Goal: Transaction & Acquisition: Purchase product/service

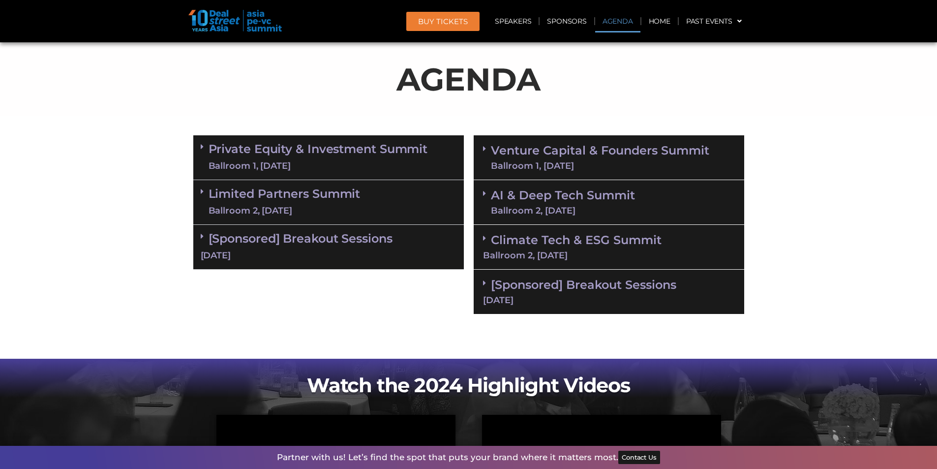
scroll to position [521, 0]
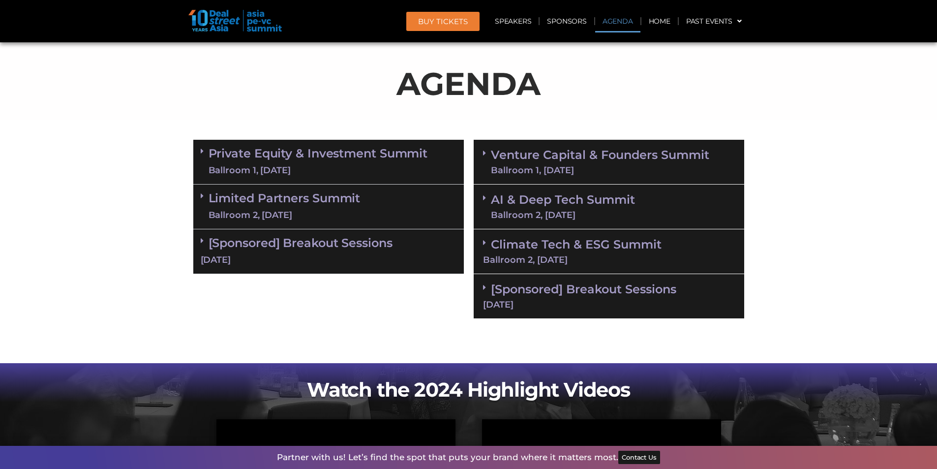
click at [535, 211] on div "Ballroom 2, 11 Sept" at bounding box center [563, 214] width 144 height 9
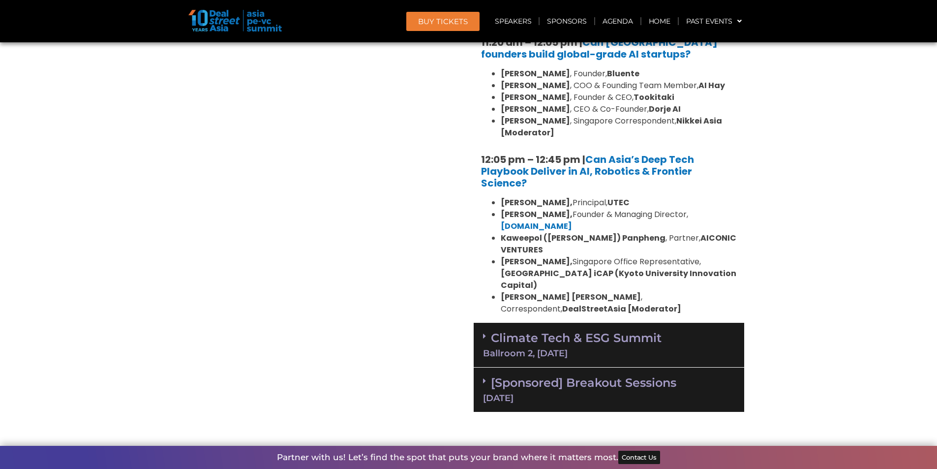
scroll to position [957, 0]
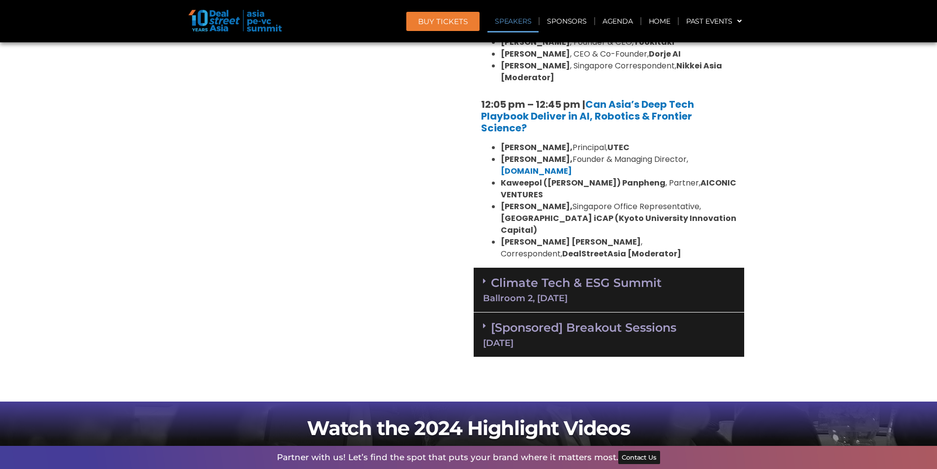
click at [595, 275] on link "Climate Tech & ESG Summit Ballroom 2, 11 Sept" at bounding box center [609, 288] width 252 height 27
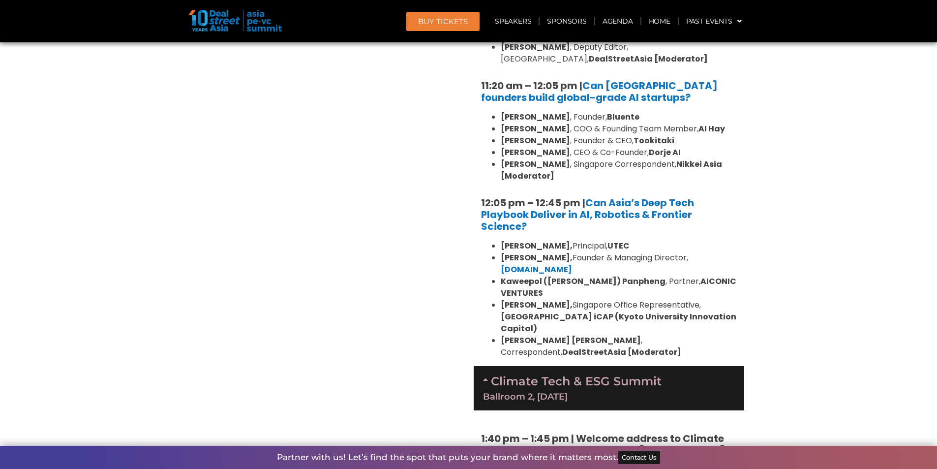
scroll to position [613, 0]
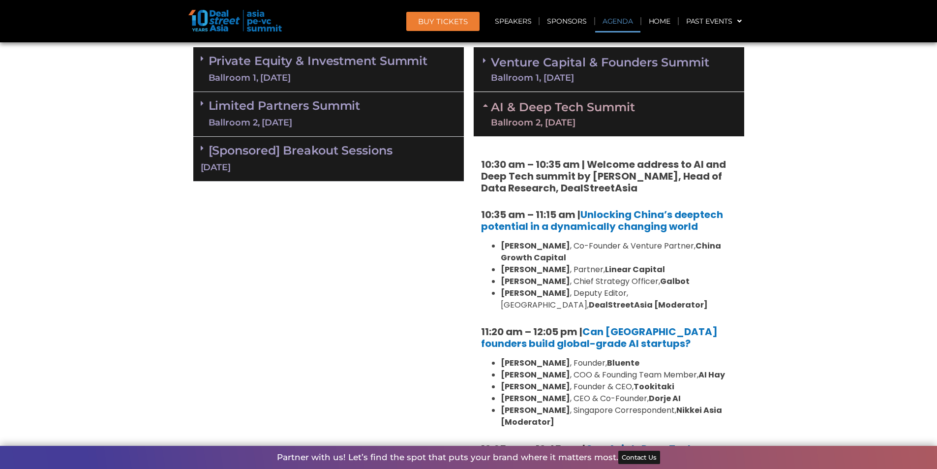
click at [563, 80] on div "Ballroom 1, 11 Sept" at bounding box center [600, 77] width 218 height 9
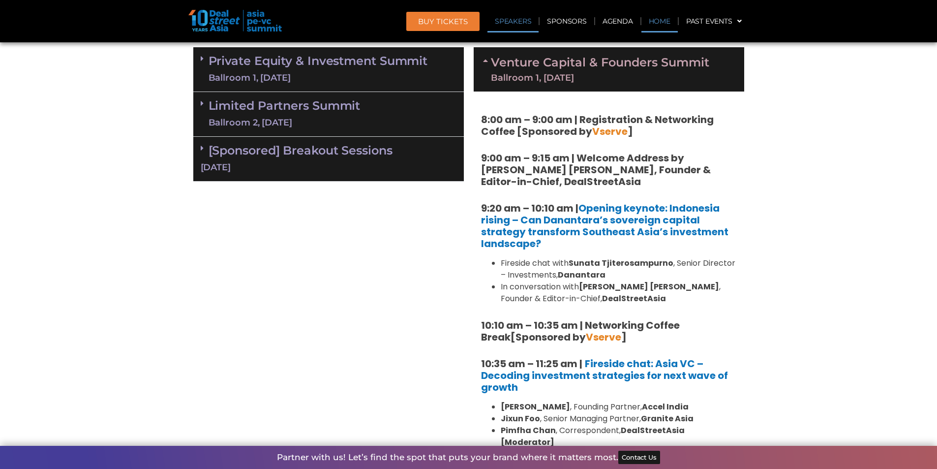
scroll to position [1716, 0]
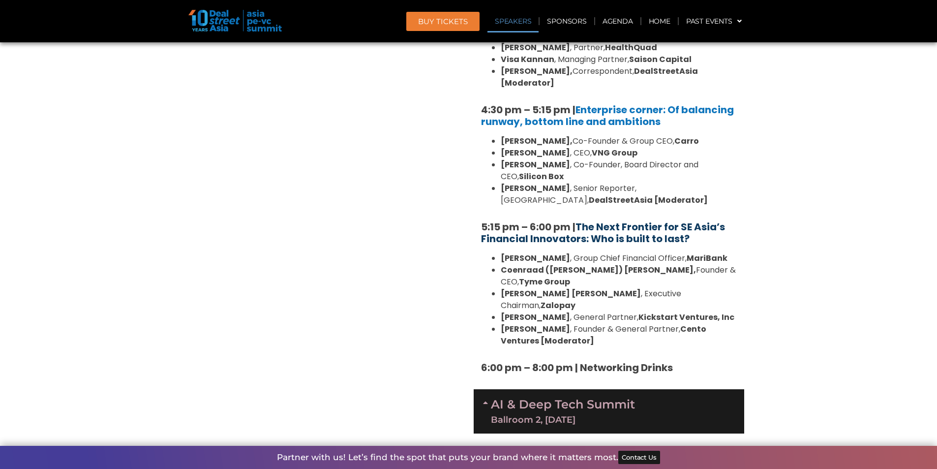
click at [613, 220] on link "The Next Frontier for SE Asia’s Financial Innovators: Who is built to last?" at bounding box center [603, 233] width 244 height 26
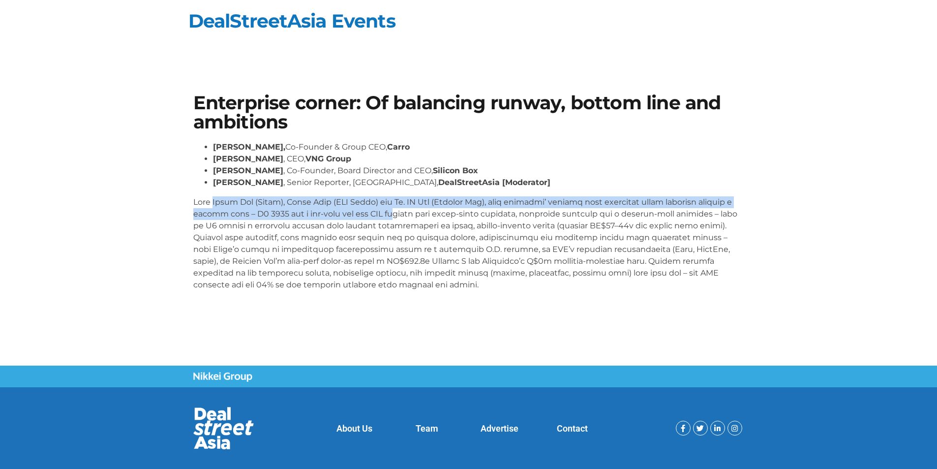
drag, startPoint x: 215, startPoint y: 207, endPoint x: 390, endPoint y: 209, distance: 174.5
click at [390, 209] on p at bounding box center [468, 243] width 551 height 94
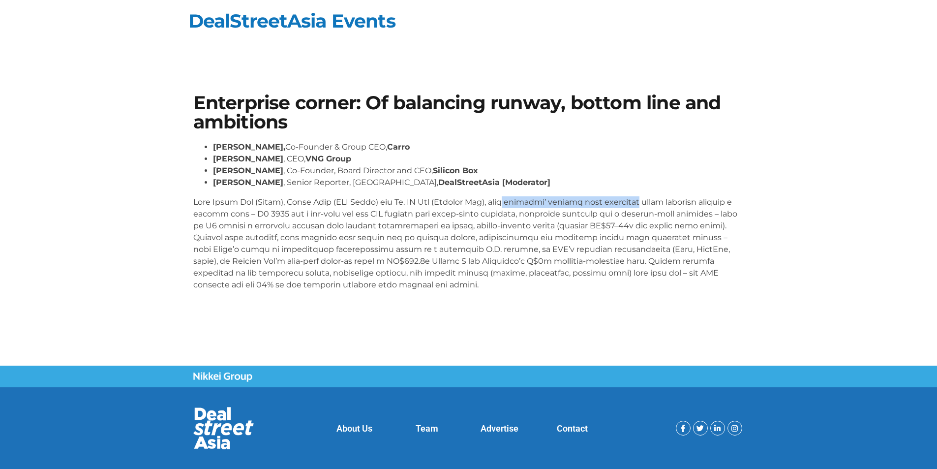
drag, startPoint x: 529, startPoint y: 203, endPoint x: 637, endPoint y: 204, distance: 107.7
click at [637, 204] on p at bounding box center [468, 243] width 551 height 94
drag, startPoint x: 195, startPoint y: 215, endPoint x: 337, endPoint y: 217, distance: 142.1
click at [337, 217] on p at bounding box center [468, 243] width 551 height 94
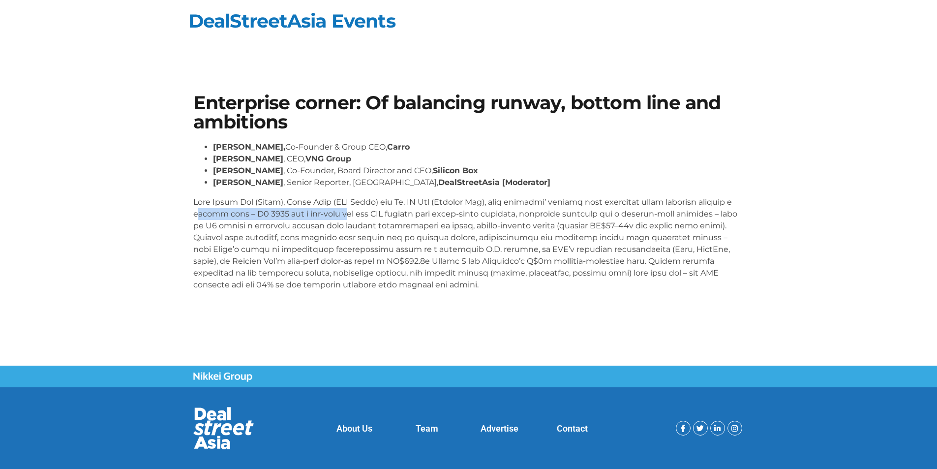
click at [337, 217] on p at bounding box center [468, 243] width 551 height 94
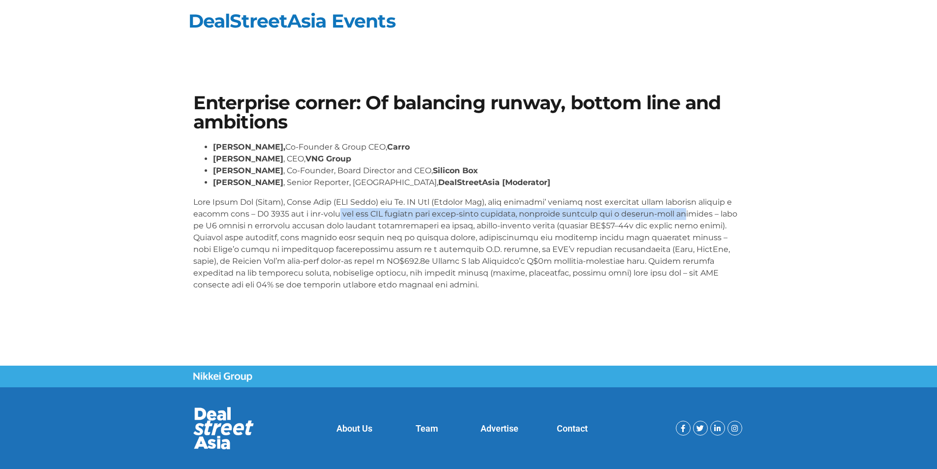
drag, startPoint x: 332, startPoint y: 214, endPoint x: 674, endPoint y: 216, distance: 341.7
click at [674, 216] on p at bounding box center [468, 243] width 551 height 94
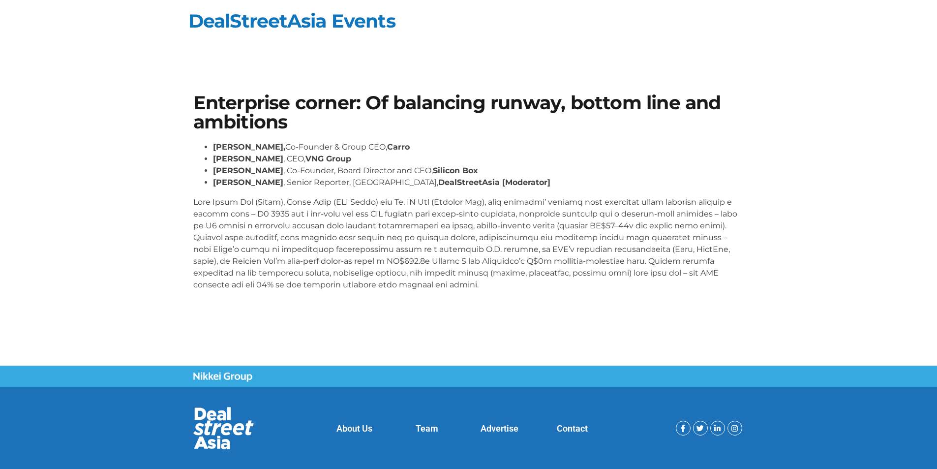
click at [707, 214] on p at bounding box center [468, 243] width 551 height 94
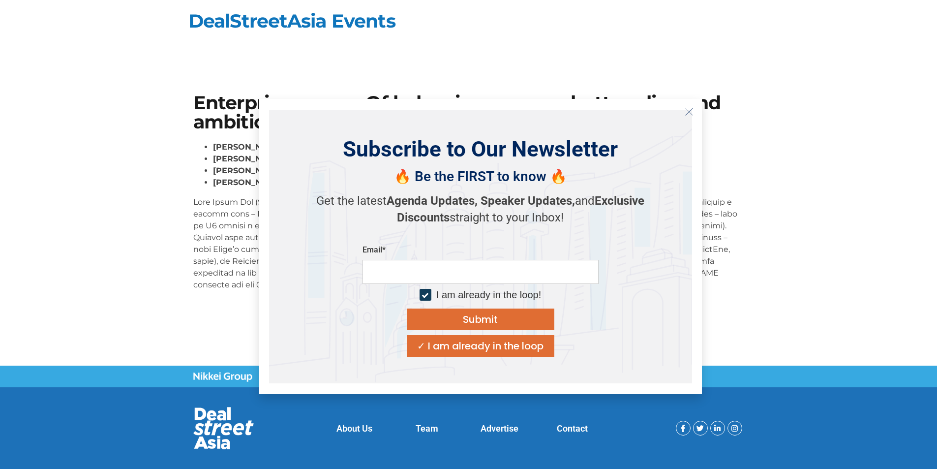
click at [686, 111] on icon "Close" at bounding box center [688, 111] width 9 height 9
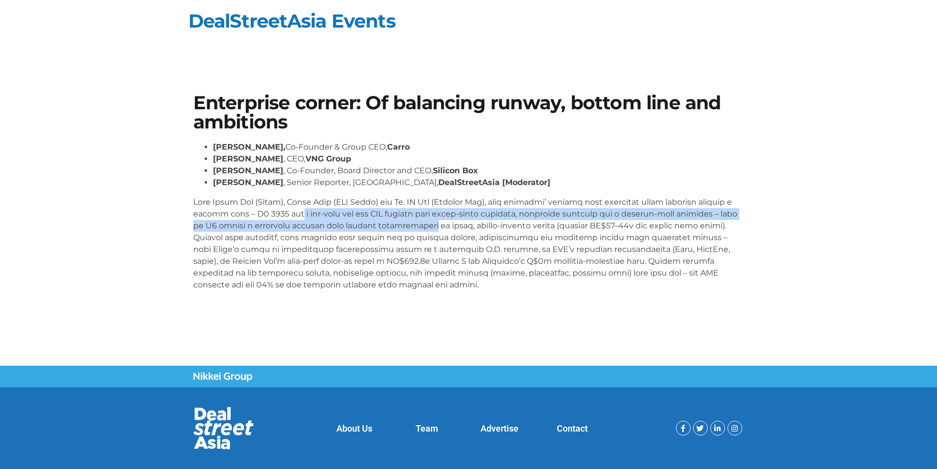
drag, startPoint x: 294, startPoint y: 210, endPoint x: 422, endPoint y: 222, distance: 128.8
click at [422, 222] on p at bounding box center [468, 243] width 551 height 94
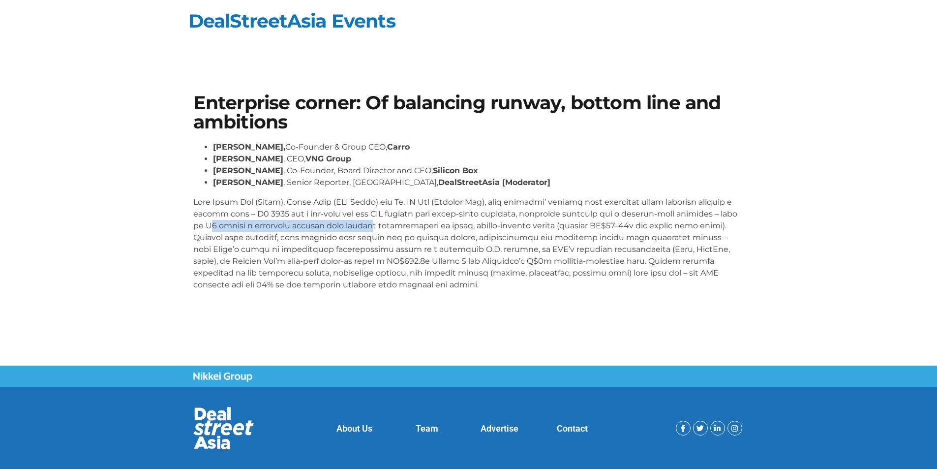
drag, startPoint x: 199, startPoint y: 225, endPoint x: 362, endPoint y: 229, distance: 163.3
click at [362, 229] on p at bounding box center [468, 243] width 551 height 94
click at [294, 229] on p at bounding box center [468, 243] width 551 height 94
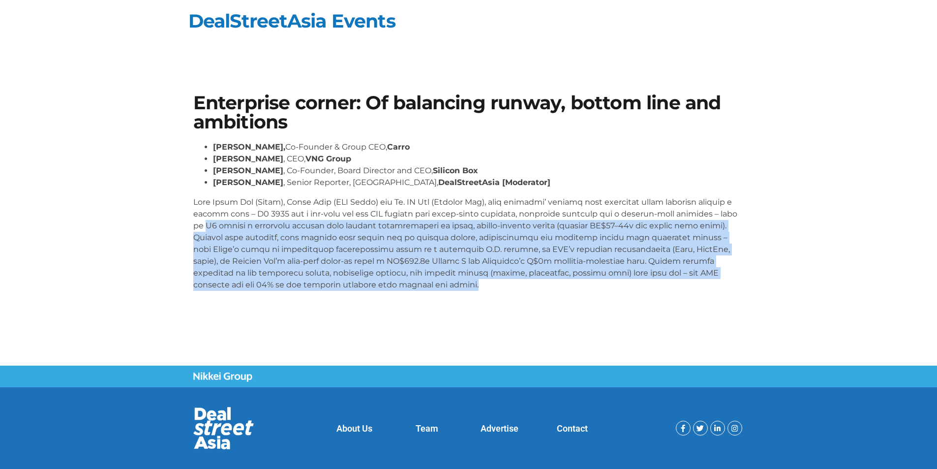
drag, startPoint x: 194, startPoint y: 226, endPoint x: 370, endPoint y: 287, distance: 186.3
click at [370, 287] on p at bounding box center [468, 243] width 551 height 94
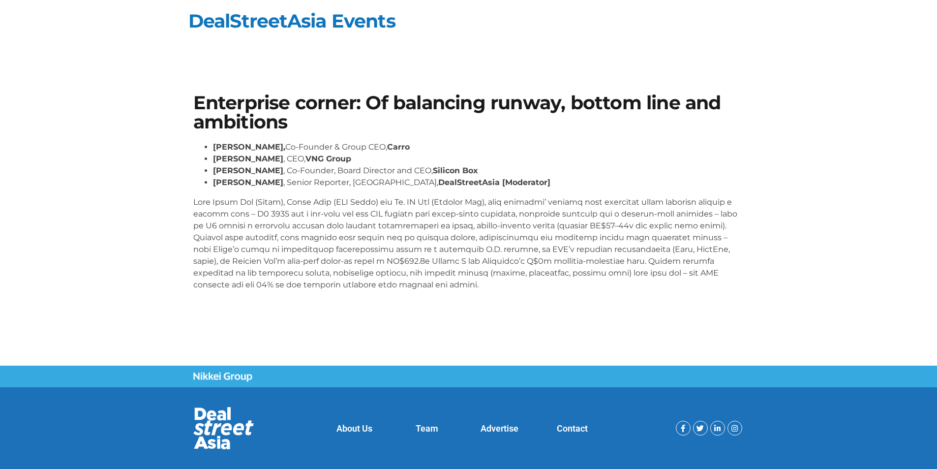
click at [370, 287] on p at bounding box center [468, 243] width 551 height 94
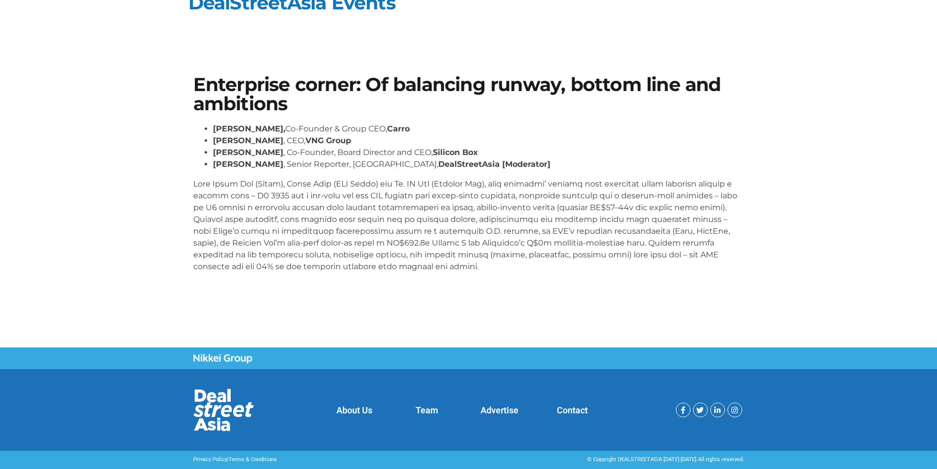
click at [385, 298] on section "Enterprise corner: Of balancing runway, bottom line and ambitions Aaron Tan, Co…" at bounding box center [468, 178] width 937 height 264
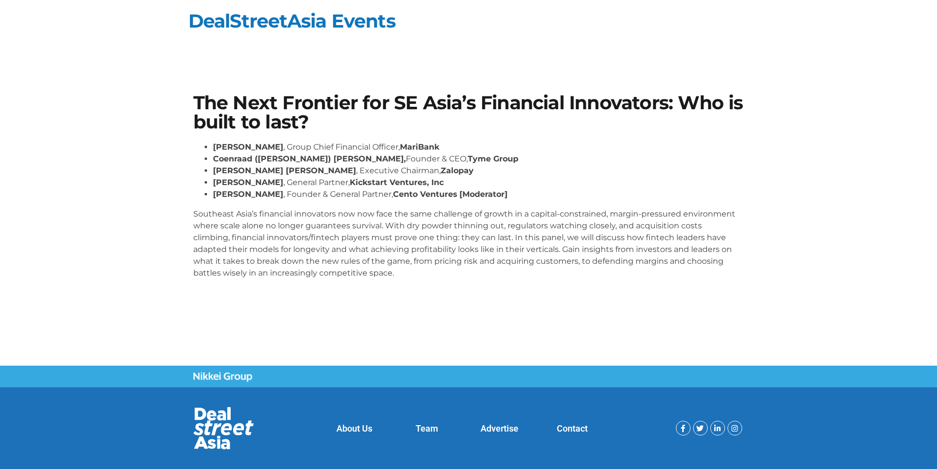
click at [265, 248] on p "Southeast Asia’s financial innovators now now face the same challenge of growth…" at bounding box center [468, 243] width 551 height 71
click at [266, 243] on p "Southeast Asia’s financial innovators now now face the same challenge of growth…" at bounding box center [468, 243] width 551 height 71
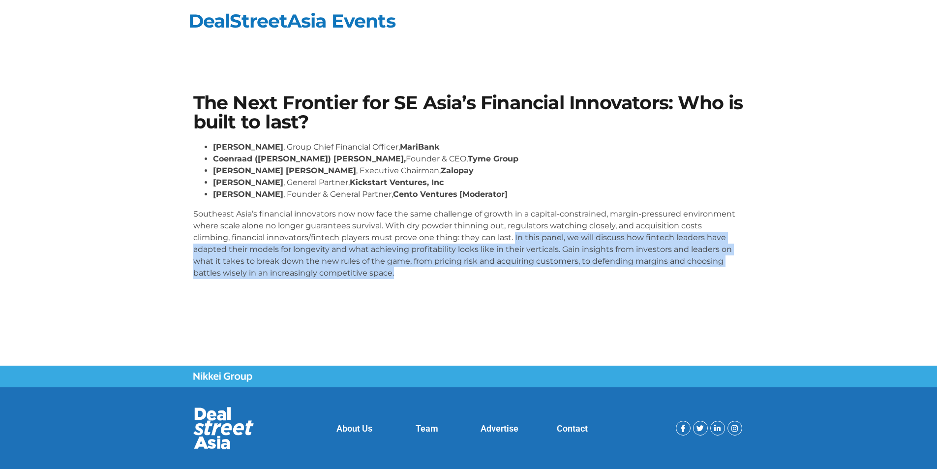
drag, startPoint x: 513, startPoint y: 237, endPoint x: 529, endPoint y: 274, distance: 40.4
click at [529, 274] on p "Southeast Asia’s financial innovators now now face the same challenge of growth…" at bounding box center [468, 243] width 551 height 71
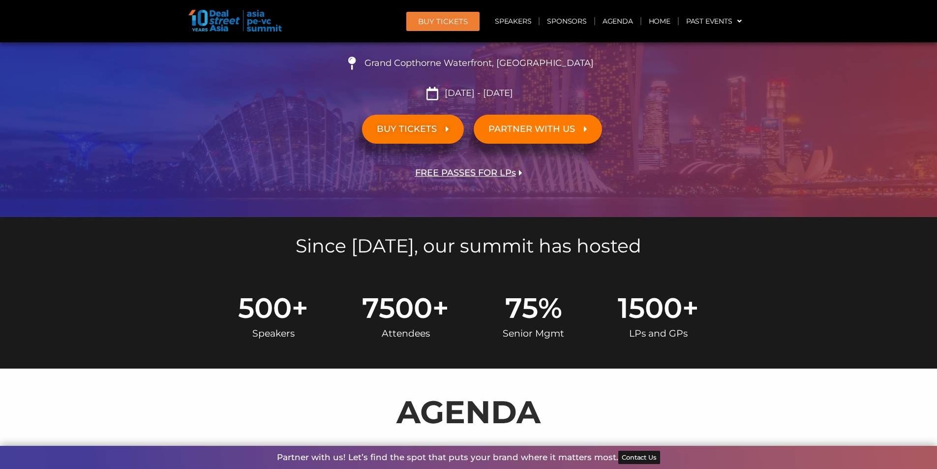
scroll to position [197, 0]
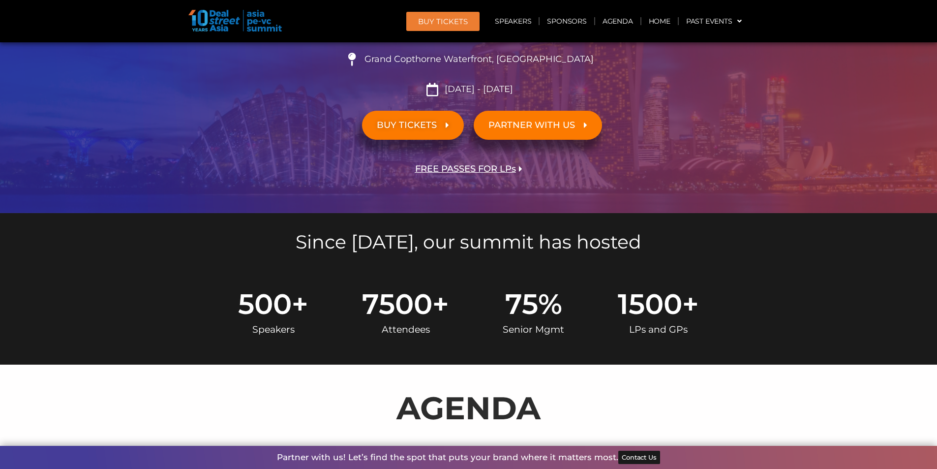
click at [795, 26] on header "BUY Tickets Speakers Sponsors Agenda Home Past Events SG 2025 JKT 2025 SG 2024 …" at bounding box center [468, 21] width 937 height 42
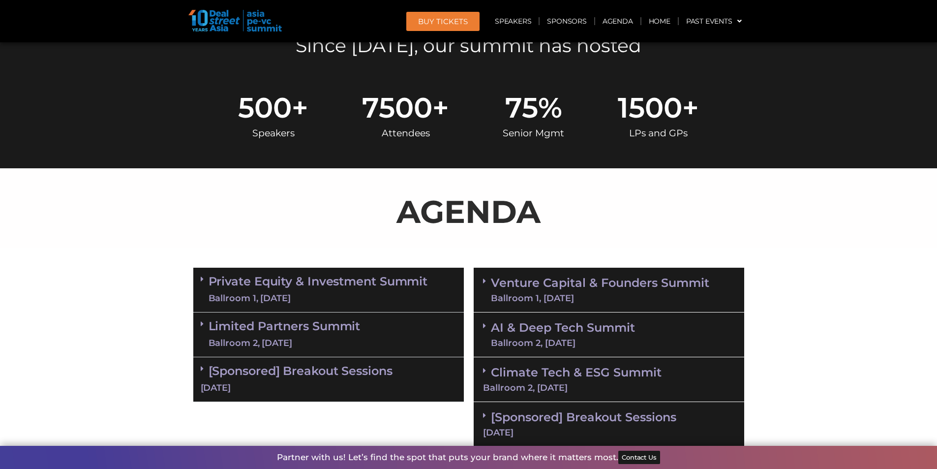
scroll to position [393, 0]
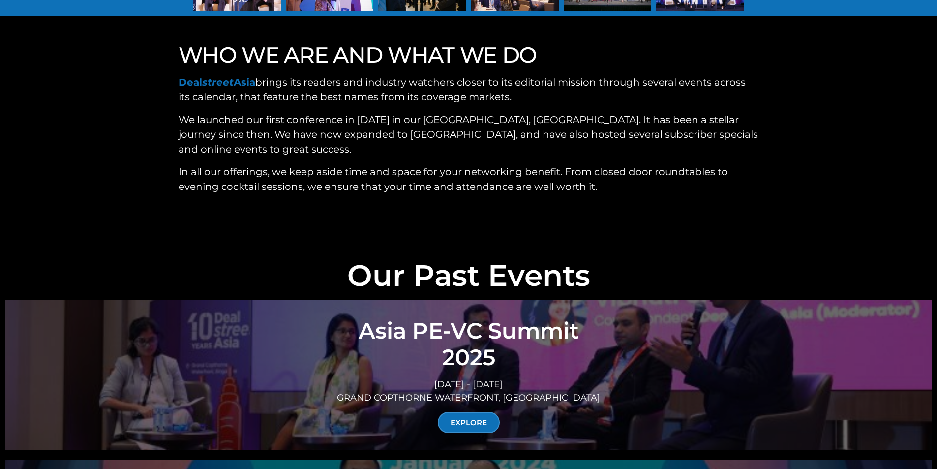
scroll to position [3196, 0]
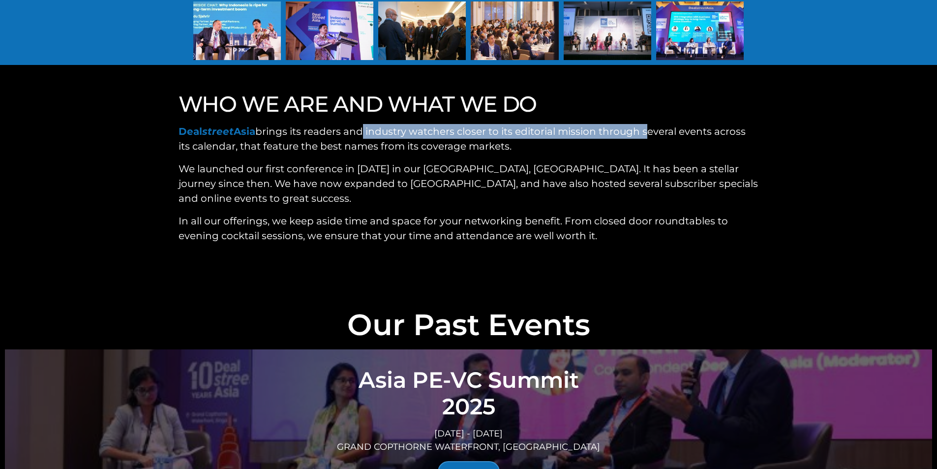
drag, startPoint x: 358, startPoint y: 83, endPoint x: 642, endPoint y: 89, distance: 283.3
click at [641, 124] on p "Deal street Asia brings its readers and industry watchers closer to its editori…" at bounding box center [468, 138] width 580 height 29
click at [642, 124] on p "Deal street Asia brings its readers and industry watchers closer to its editori…" at bounding box center [468, 138] width 580 height 29
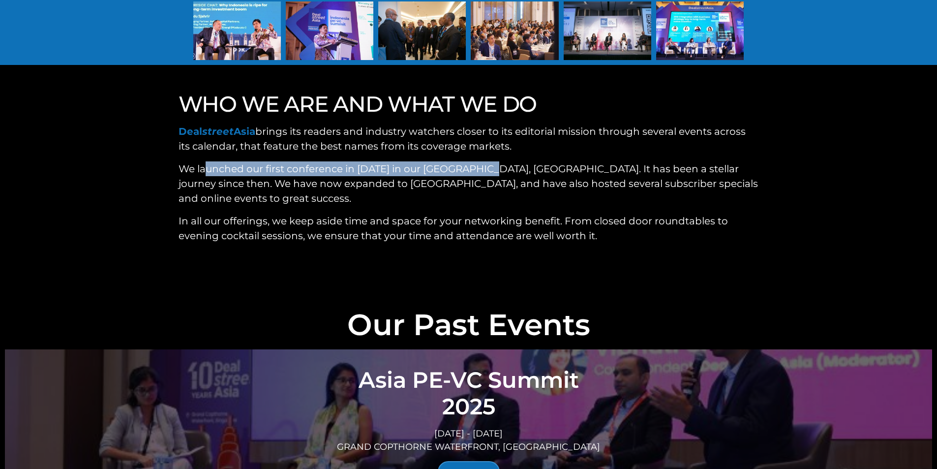
drag, startPoint x: 215, startPoint y: 118, endPoint x: 483, endPoint y: 119, distance: 267.5
click at [483, 161] on p "We launched our first conference in [DATE] in our [GEOGRAPHIC_DATA], [GEOGRAPHI…" at bounding box center [468, 183] width 580 height 44
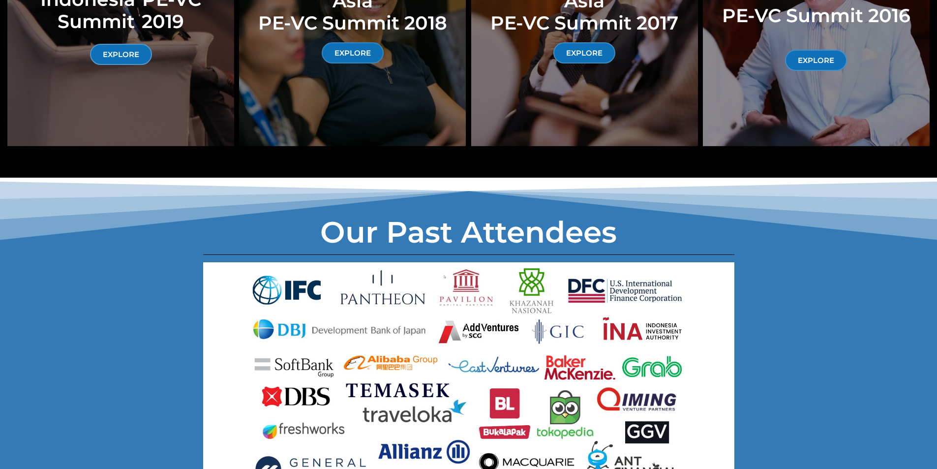
scroll to position [5408, 0]
